Goal: Find specific page/section: Find specific page/section

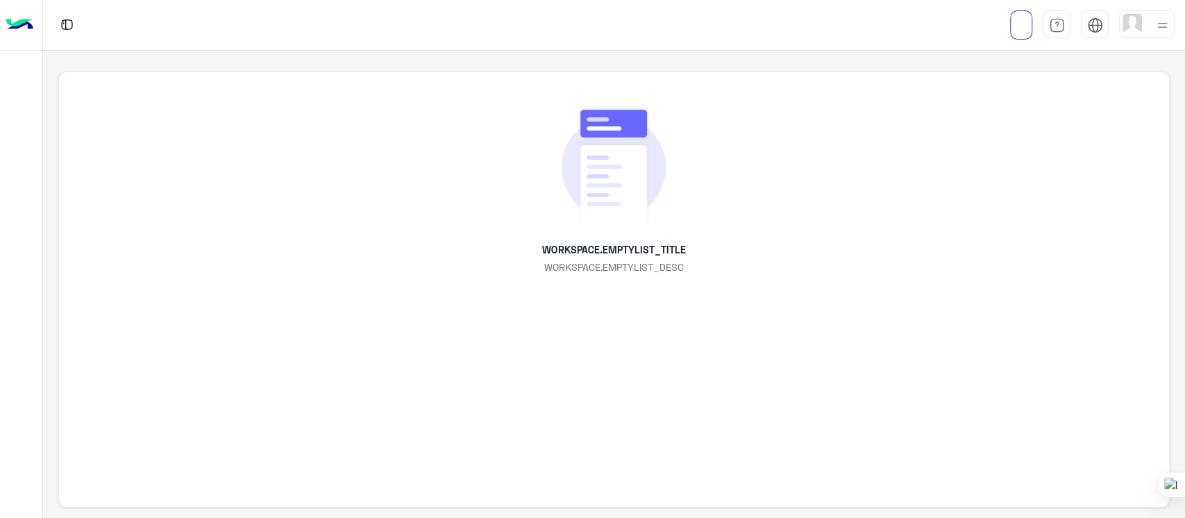
drag, startPoint x: 0, startPoint y: 0, endPoint x: 827, endPoint y: 103, distance: 833.5
click at [827, 103] on div "WORKSPACE.EMPTYLIST_TITLE WORKSPACE.EMPTYLIST_DESC" at bounding box center [613, 188] width 1046 height 171
click at [908, 208] on div "WORKSPACE.EMPTYLIST_TITLE WORKSPACE.EMPTYLIST_DESC" at bounding box center [613, 188] width 1046 height 171
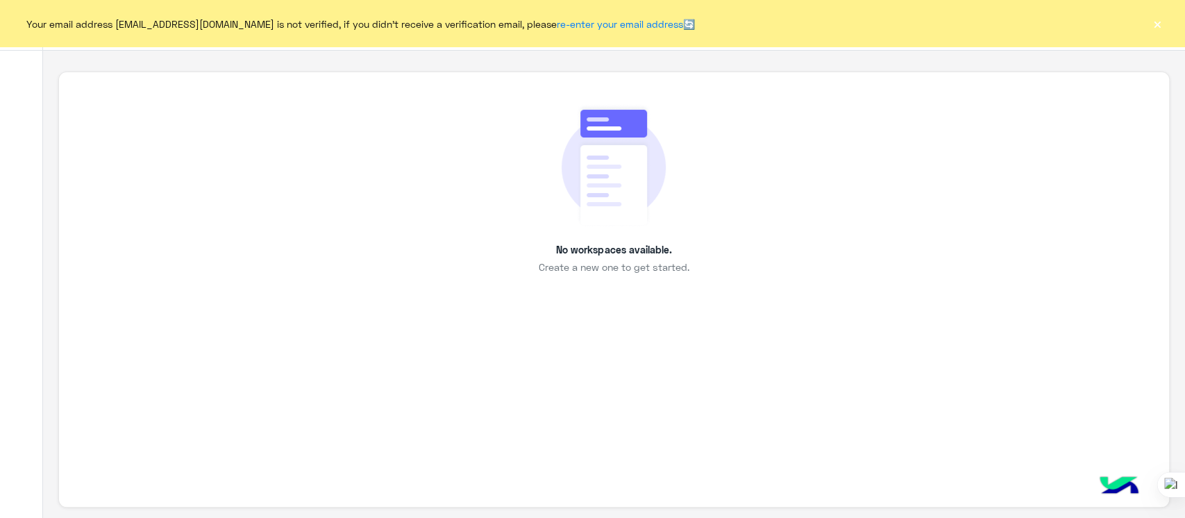
click at [798, 54] on div "No workspaces available. Create a new one to get started." at bounding box center [613, 285] width 1141 height 468
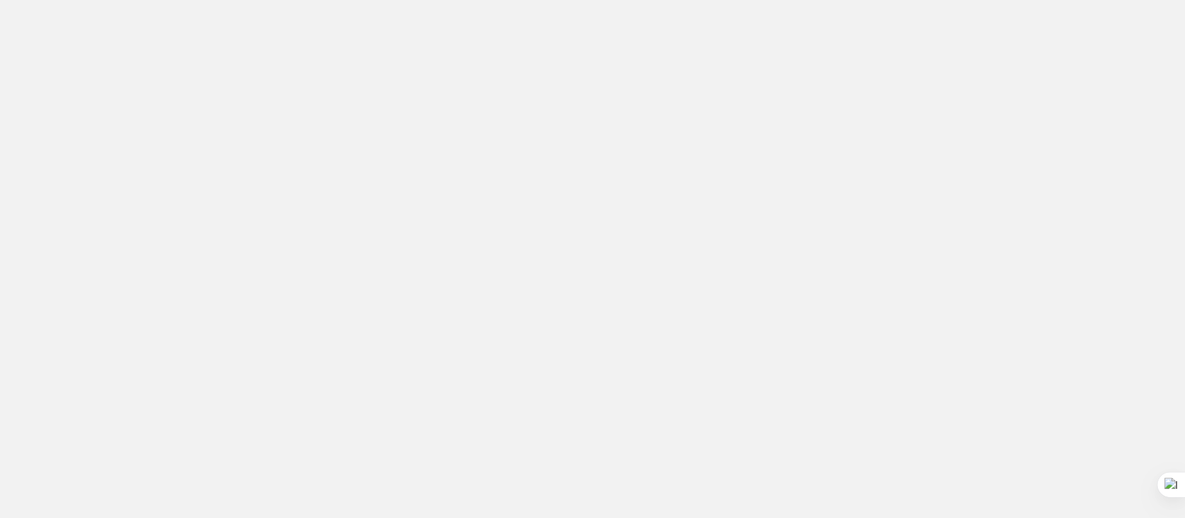
drag, startPoint x: 0, startPoint y: 0, endPoint x: 1010, endPoint y: 196, distance: 1028.6
click at [1010, 196] on app-root at bounding box center [592, 259] width 1185 height 518
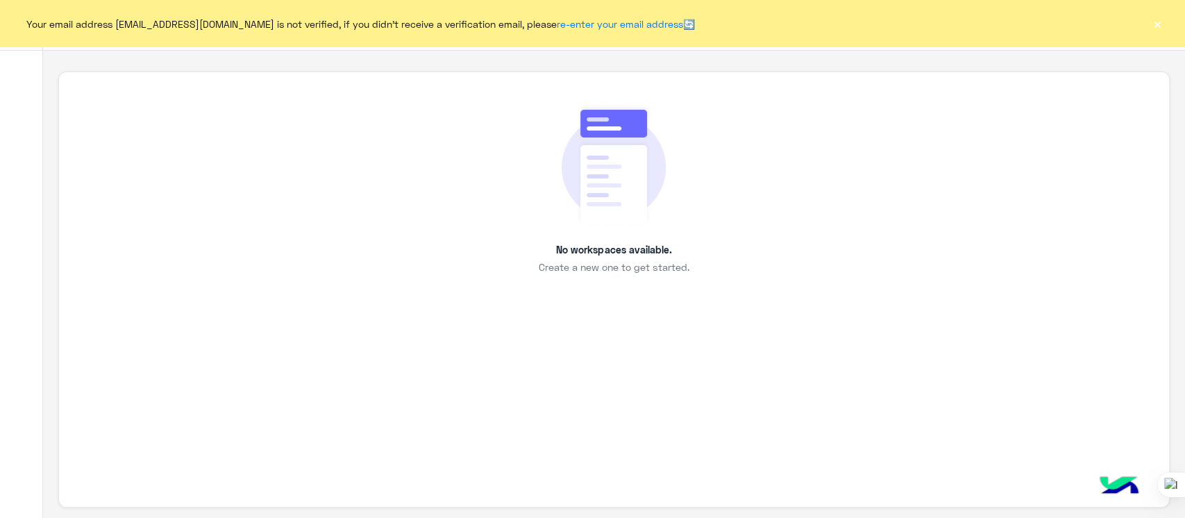
click at [1160, 22] on button "×" at bounding box center [1157, 24] width 14 height 14
